Goal: Find contact information: Find contact information

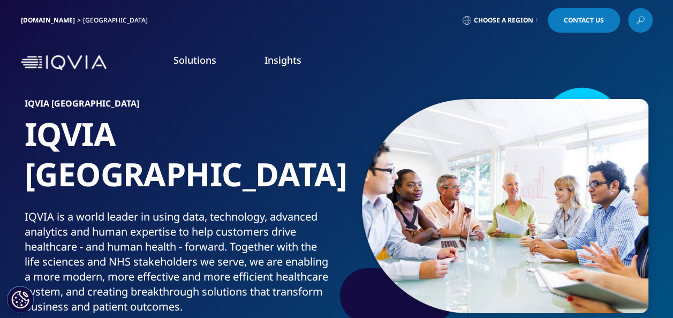
click at [581, 19] on span "Contact Us" at bounding box center [584, 20] width 40 height 6
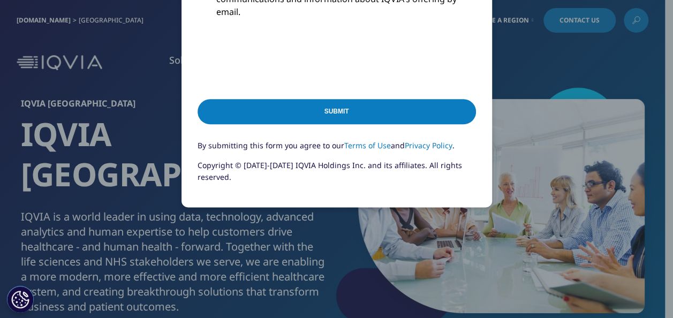
scroll to position [571, 0]
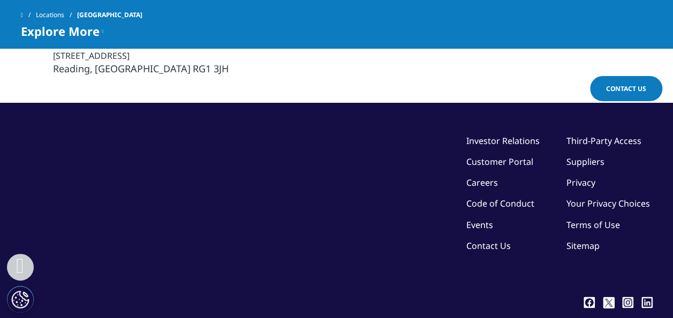
scroll to position [2812, 0]
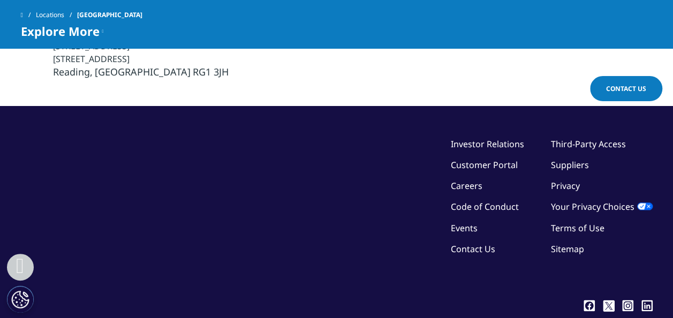
click at [471, 246] on link "Contact Us" at bounding box center [473, 249] width 44 height 12
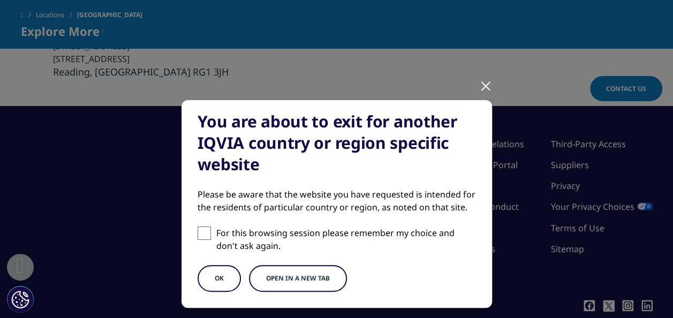
click at [480, 84] on div at bounding box center [486, 85] width 12 height 29
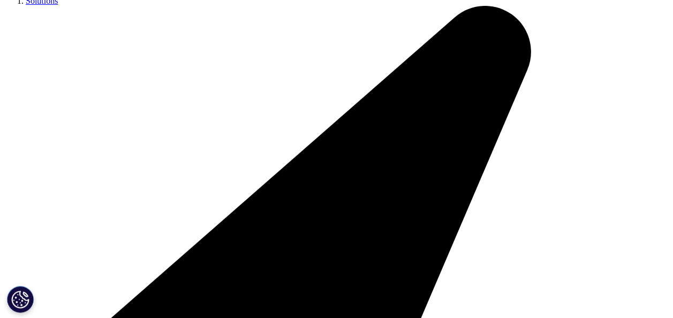
scroll to position [153, 0]
